Goal: Check status

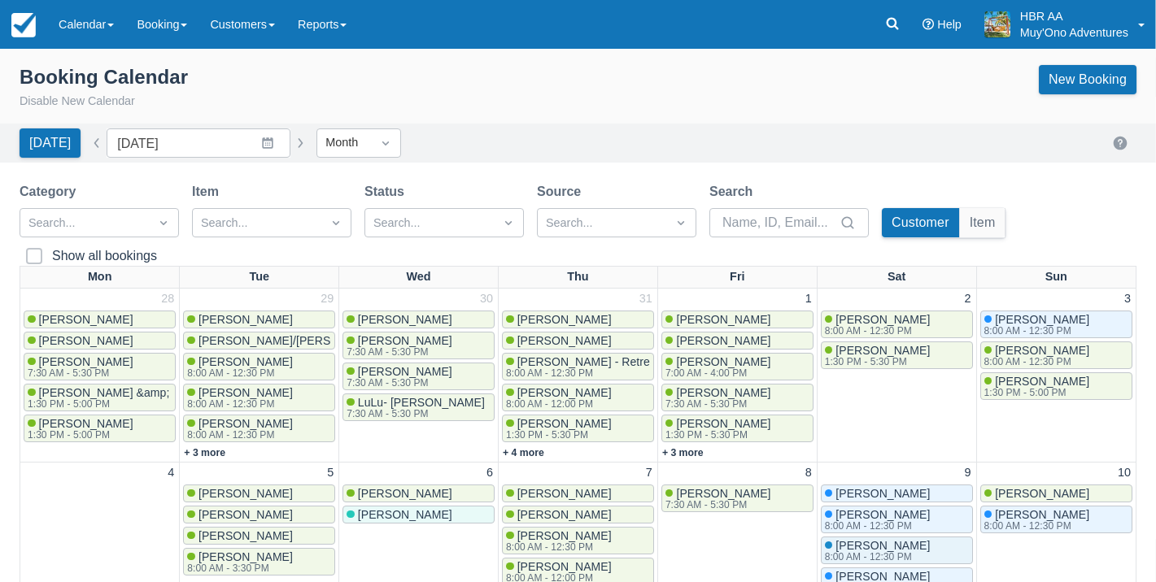
click at [654, 110] on div "Booking Calendar Disable New Calendar New Booking" at bounding box center [578, 91] width 1156 height 65
click at [90, 40] on link "Calendar" at bounding box center [86, 24] width 78 height 49
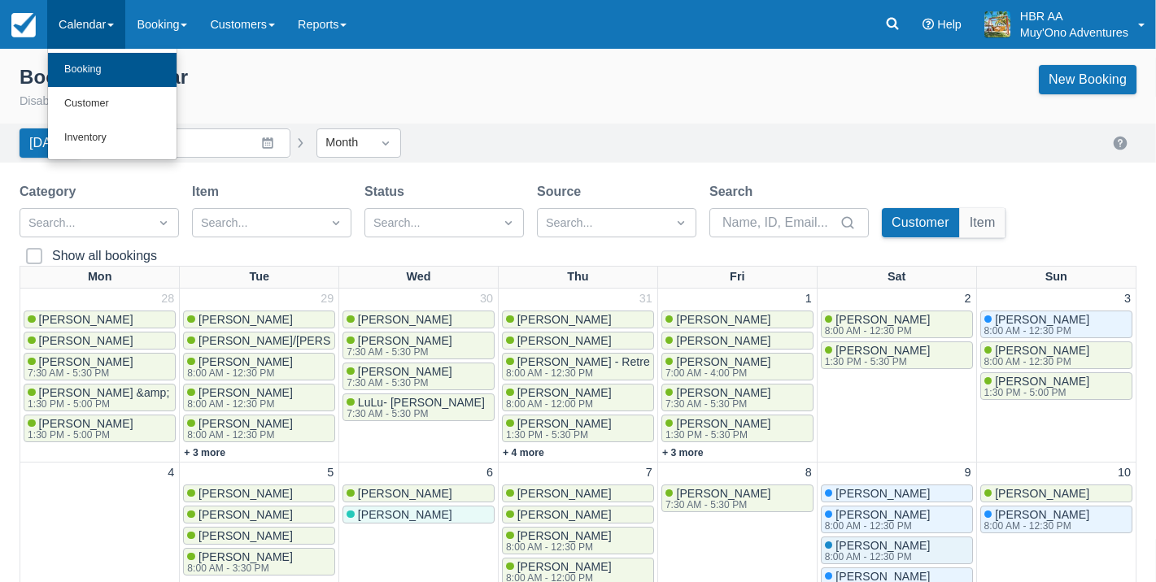
click at [122, 68] on link "Booking" at bounding box center [112, 70] width 129 height 34
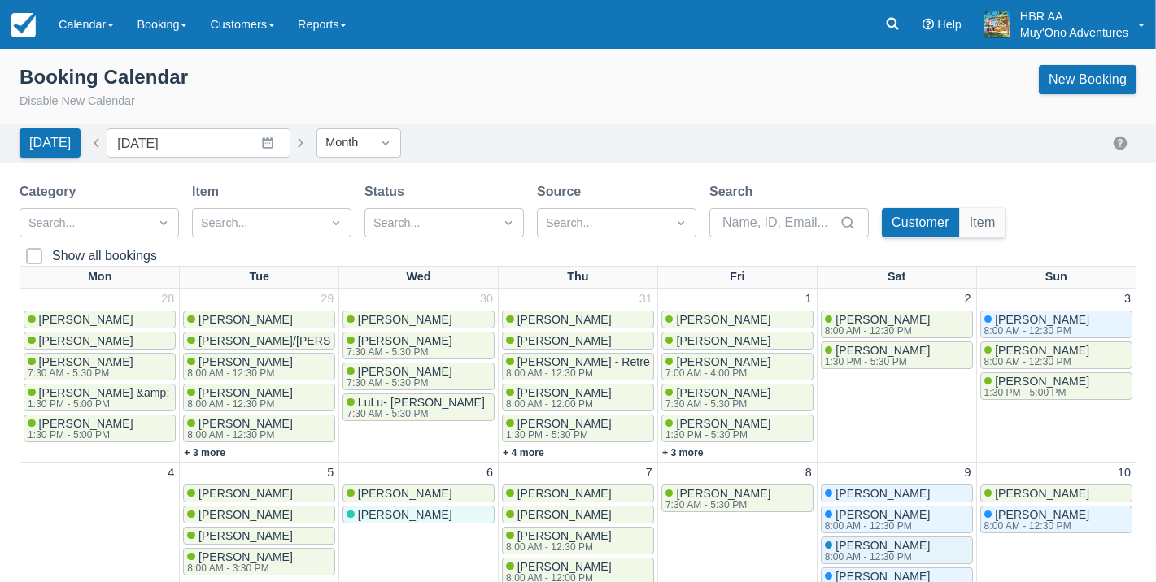
click at [718, 130] on div "Today Date August 2025 Navigate forward to interact with the calendar and selec…" at bounding box center [578, 143] width 1117 height 29
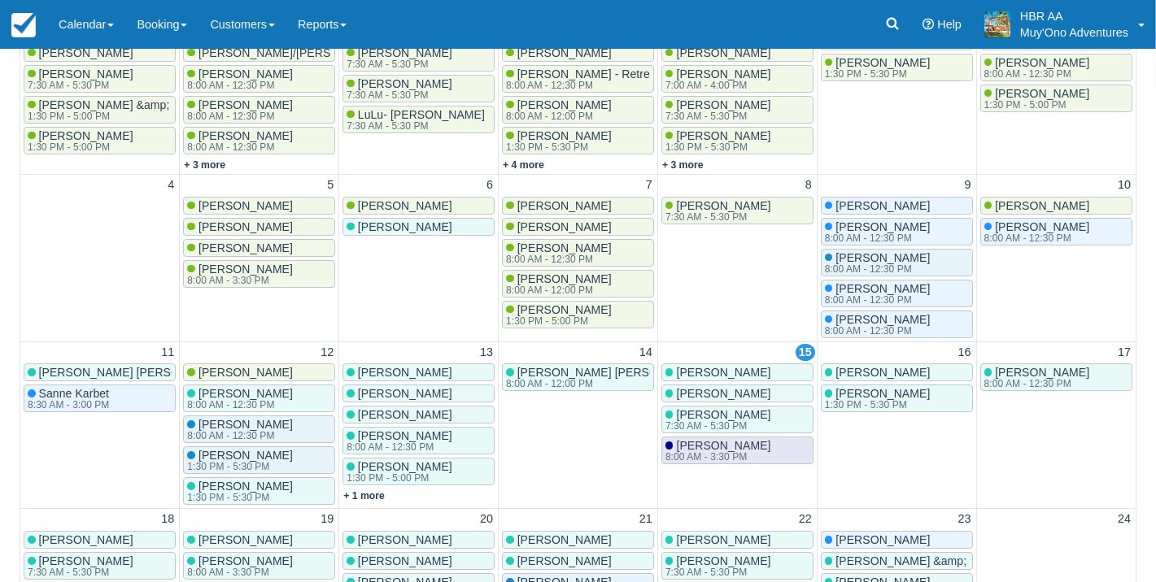
scroll to position [291, 0]
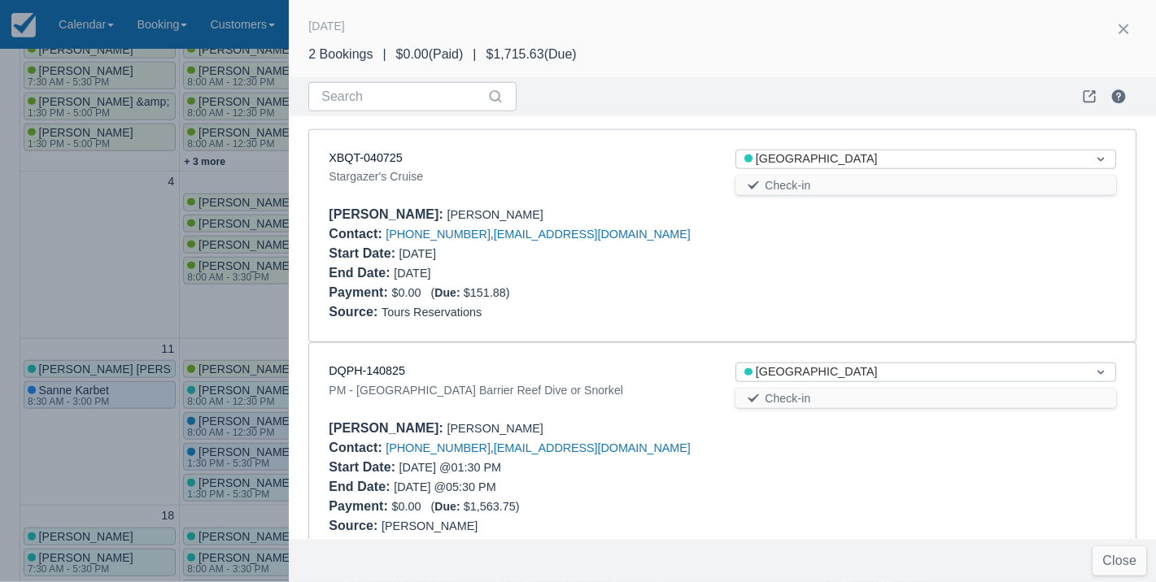
click at [709, 304] on div "Source : Tours Reservations" at bounding box center [722, 313] width 787 height 20
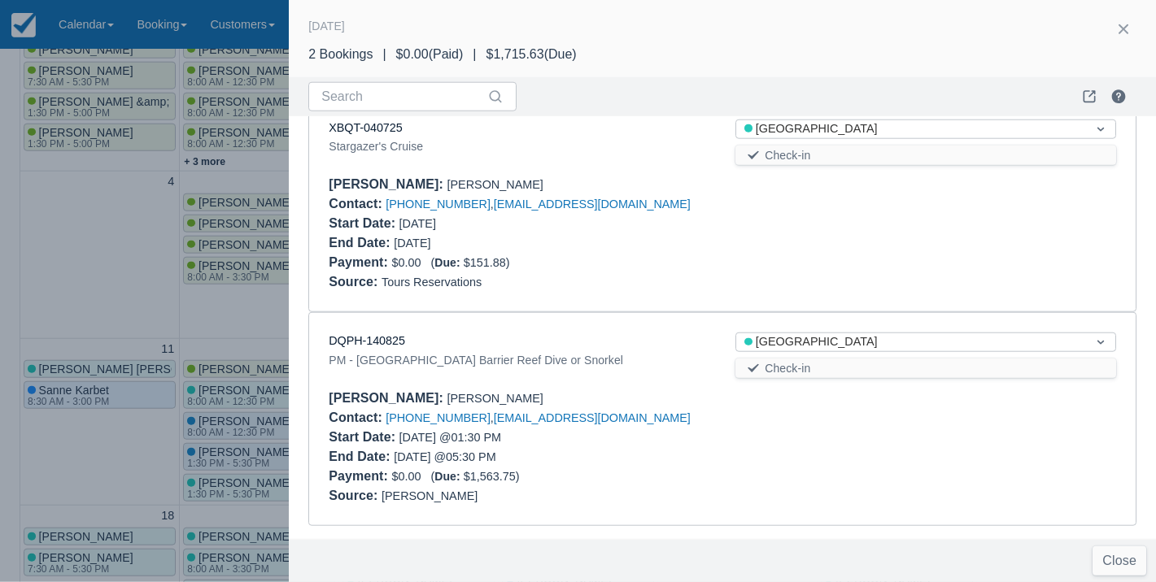
scroll to position [28, 0]
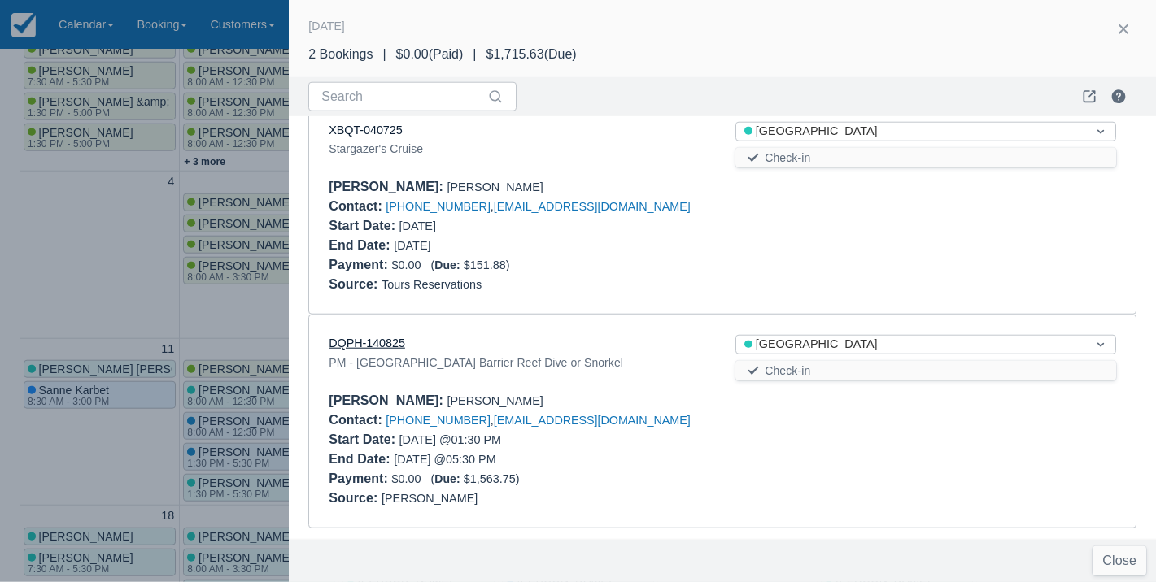
click at [367, 340] on link "DQPH-140825" at bounding box center [367, 343] width 76 height 13
click at [830, 184] on div "Booker : Brett Boreing" at bounding box center [722, 187] width 787 height 20
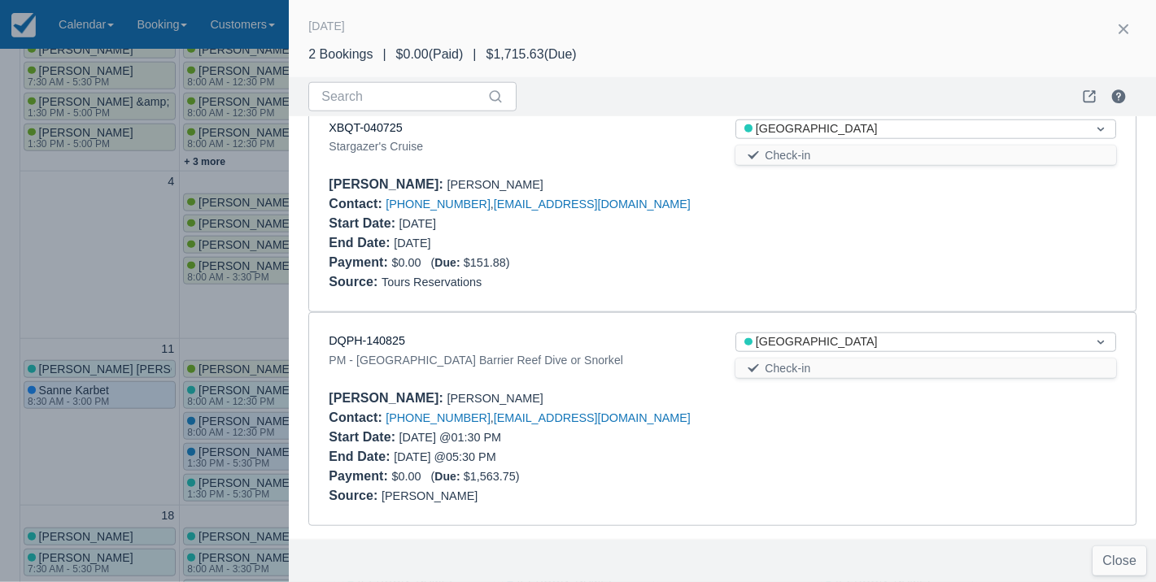
scroll to position [37, 0]
click at [116, 245] on div at bounding box center [578, 291] width 1156 height 582
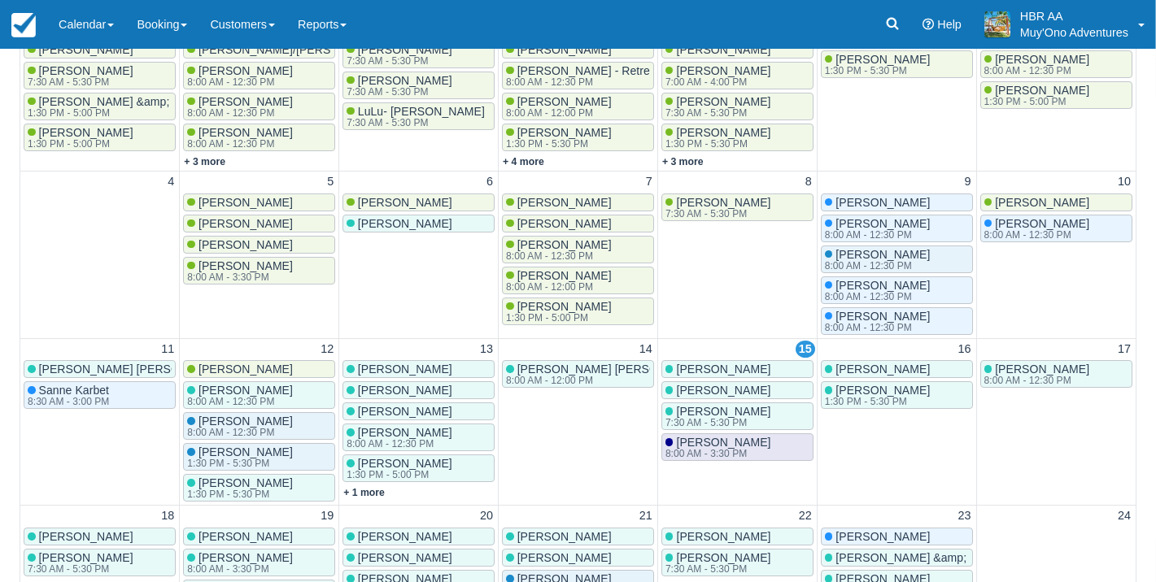
scroll to position [0, 0]
click at [81, 38] on link "Calendar" at bounding box center [86, 24] width 78 height 49
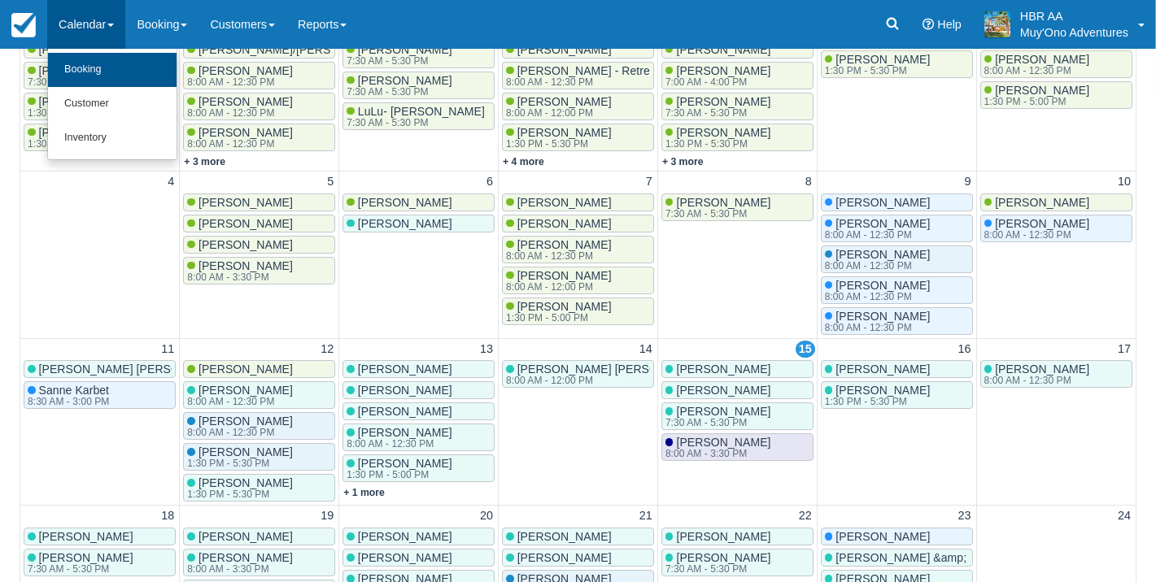
click at [98, 71] on link "Booking" at bounding box center [112, 70] width 129 height 34
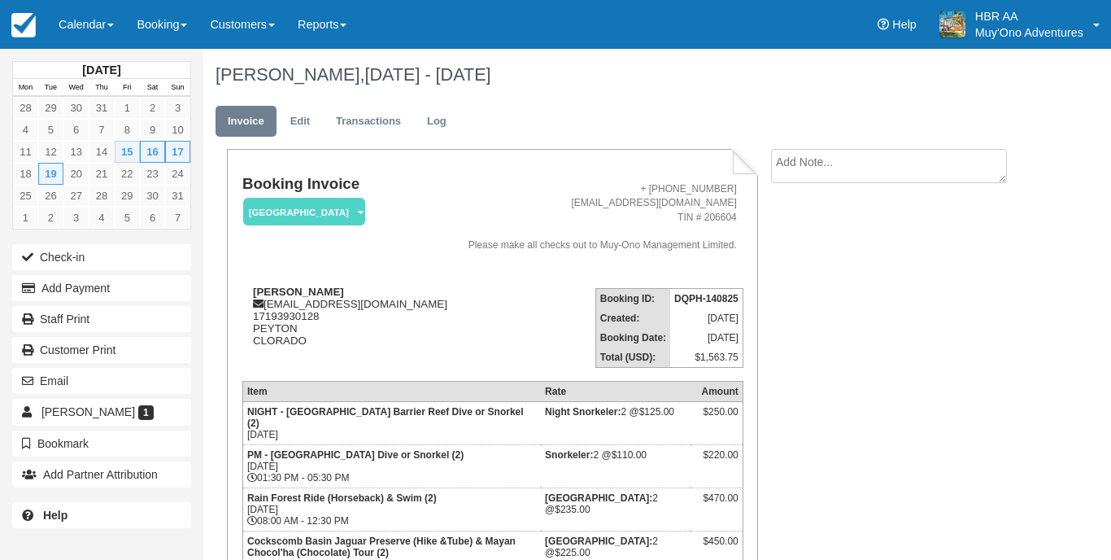
click at [815, 231] on div "Booking Invoice [GEOGRAPHIC_DATA]   Pending HOLD Deposit Paid Cancelled Void Mu…" at bounding box center [620, 469] width 834 height 640
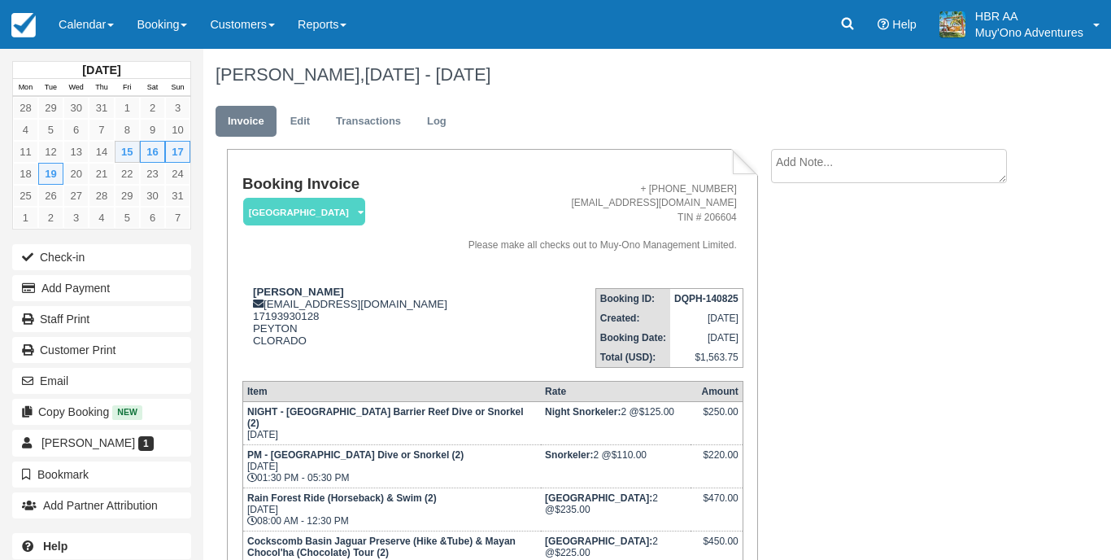
click at [442, 207] on td "Booking Invoice [GEOGRAPHIC_DATA]   Pending HOLD Deposit Paid Cancelled Void Mu…" at bounding box center [347, 225] width 211 height 99
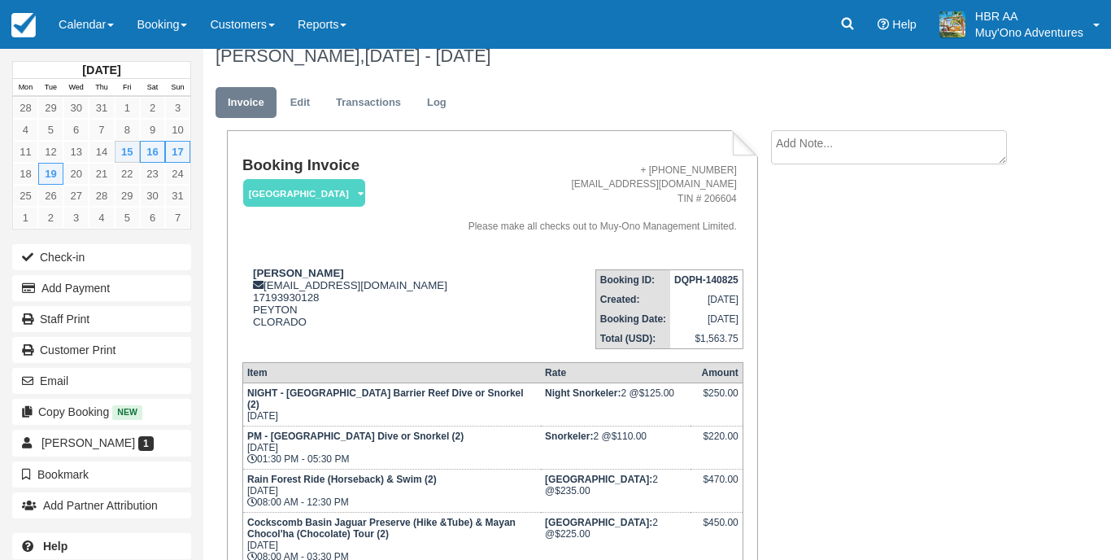
scroll to position [-3, 0]
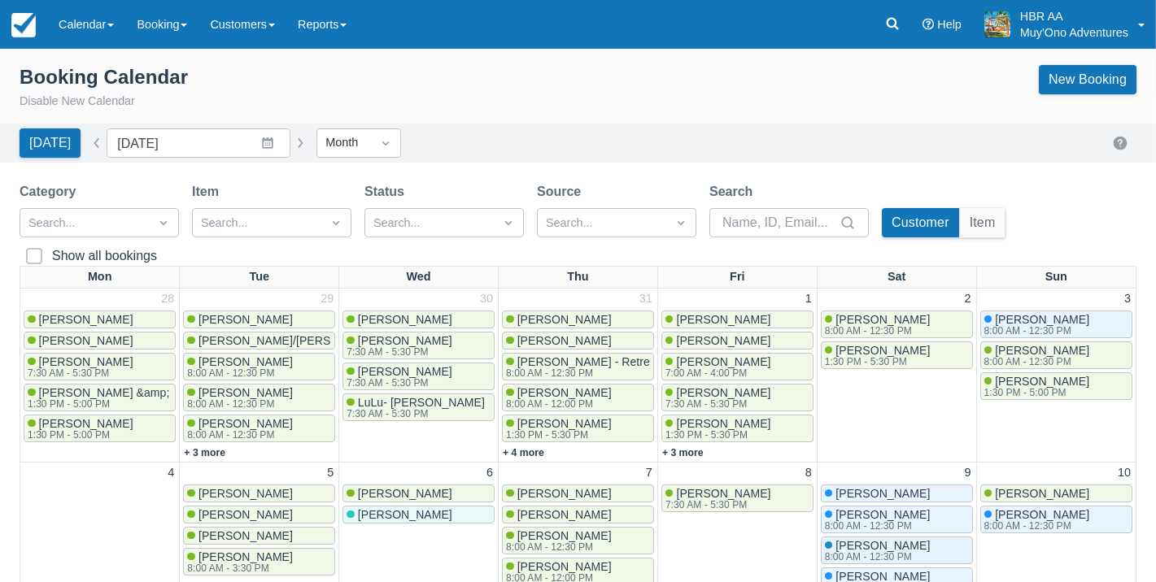
click at [675, 157] on div "Today Date August 2025 Navigate forward to interact with the calendar and selec…" at bounding box center [578, 143] width 1156 height 39
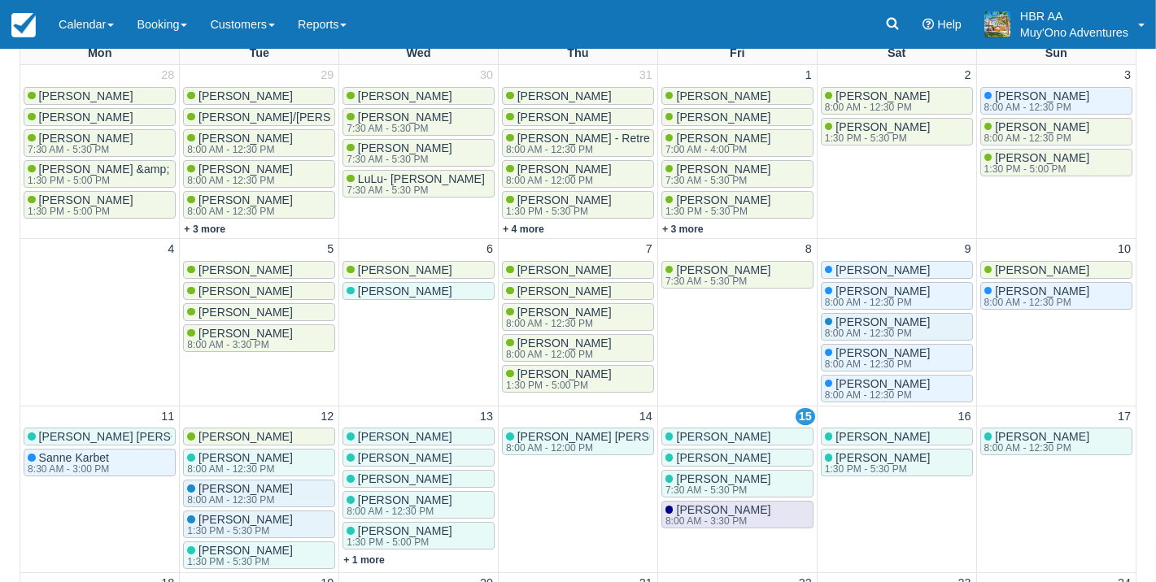
scroll to position [225, 0]
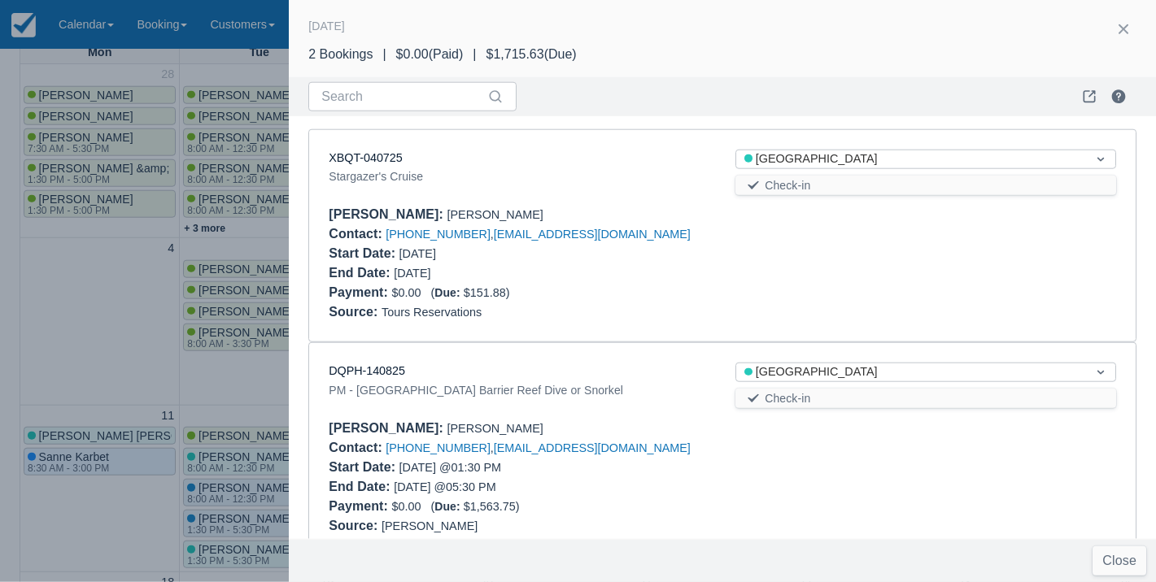
click at [49, 299] on div at bounding box center [578, 291] width 1156 height 582
click at [624, 199] on div "XBQT-040725 Stargazer's Cruise Status Thatch Caye Resort Check-in Booker : Bret…" at bounding box center [722, 236] width 826 height 212
click at [653, 388] on div "PM - Belize Barrier Reef Dive or Snorkel" at bounding box center [519, 391] width 381 height 20
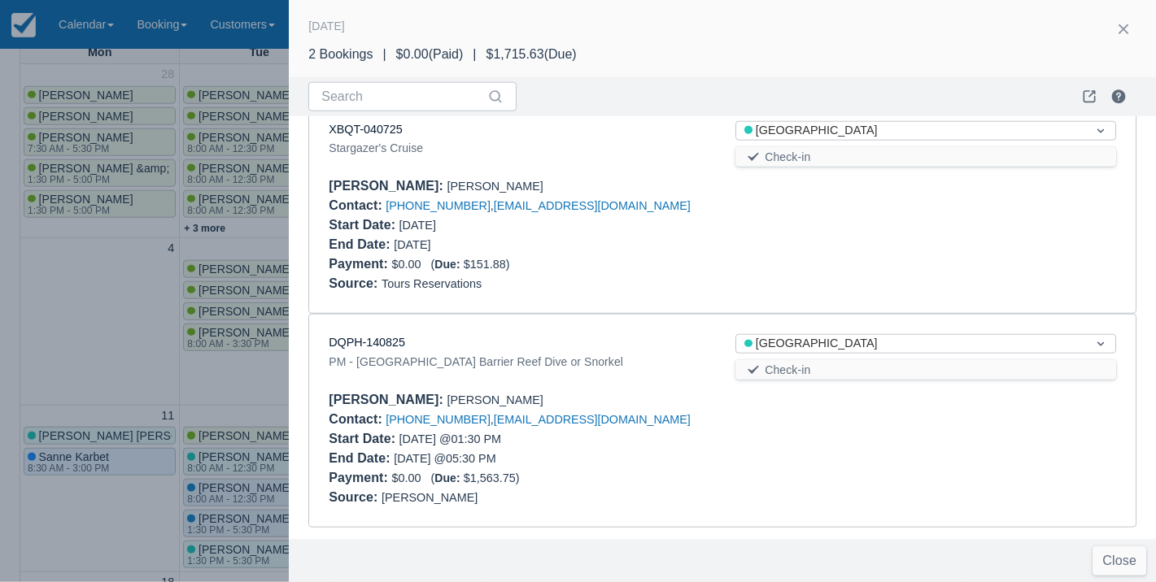
scroll to position [28, 0]
click at [122, 327] on div at bounding box center [578, 291] width 1156 height 582
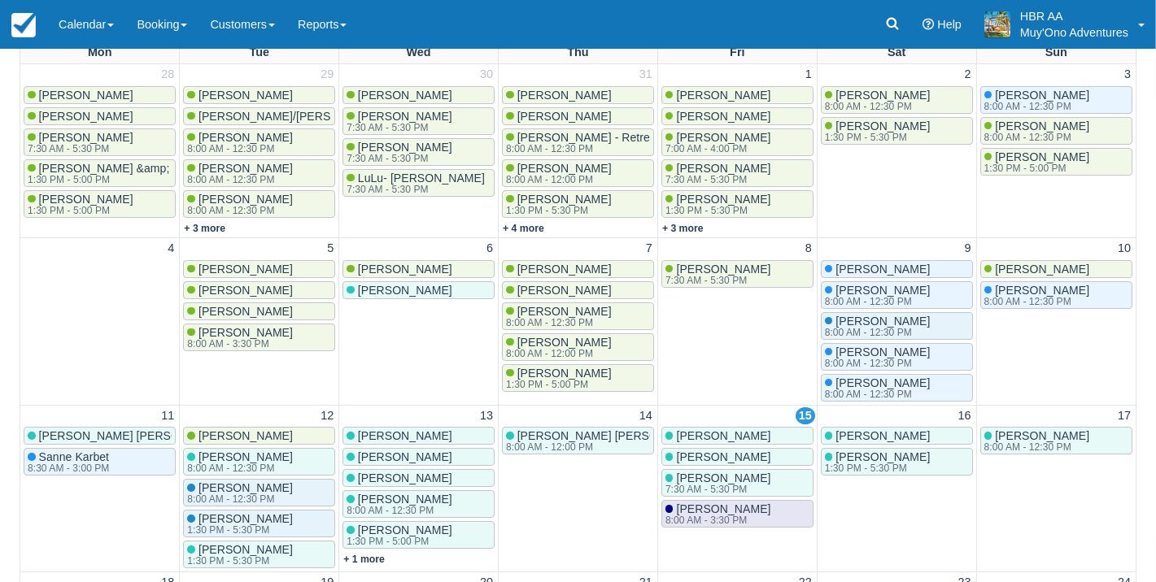
scroll to position [0, 0]
